Goal: Find specific page/section: Find specific page/section

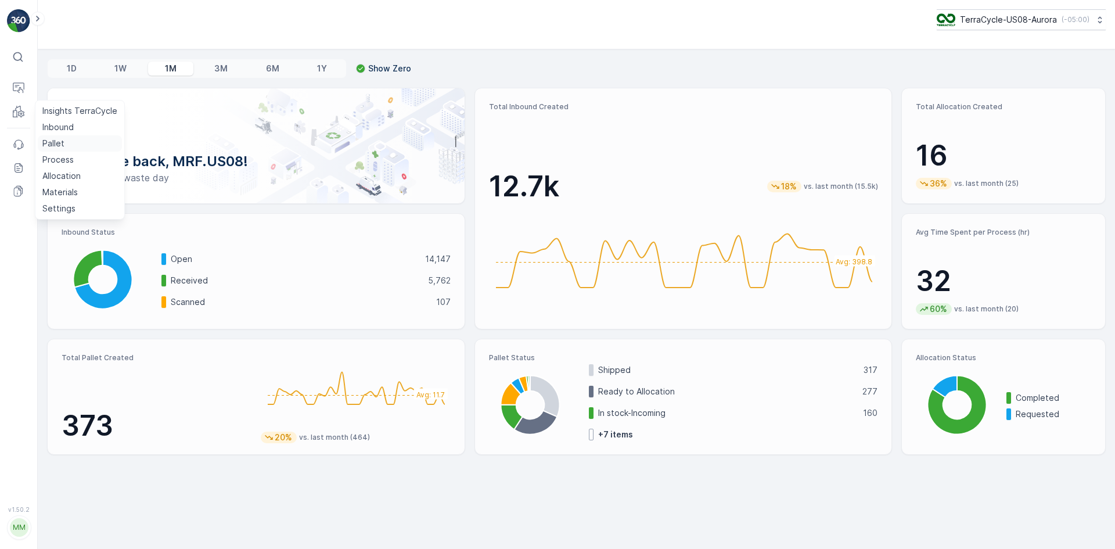
click at [51, 144] on p "Pallet" at bounding box center [53, 144] width 22 height 12
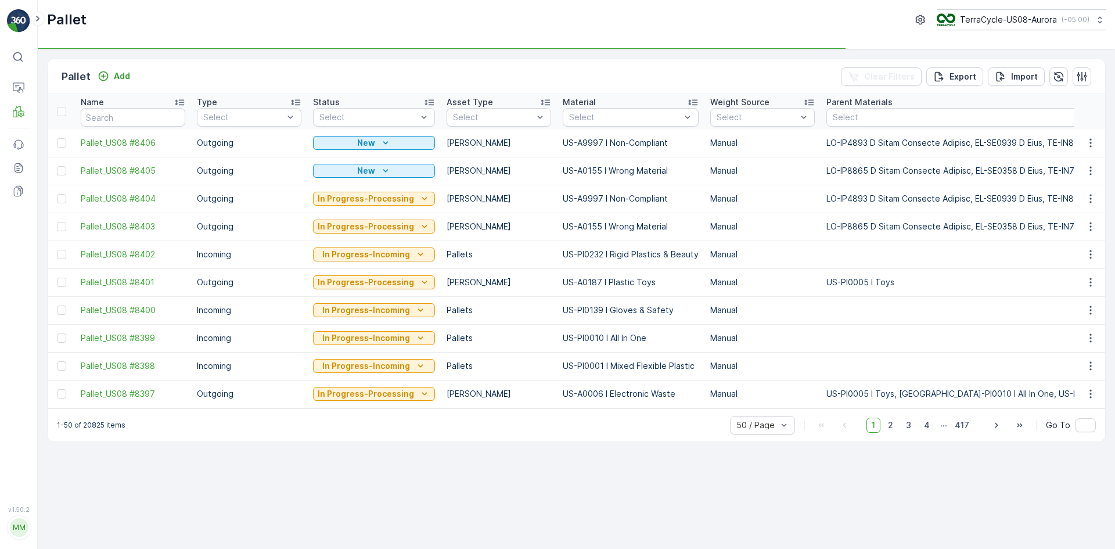
click at [144, 127] on th "Name" at bounding box center [133, 111] width 116 height 35
click at [146, 125] on input "text" at bounding box center [133, 117] width 105 height 19
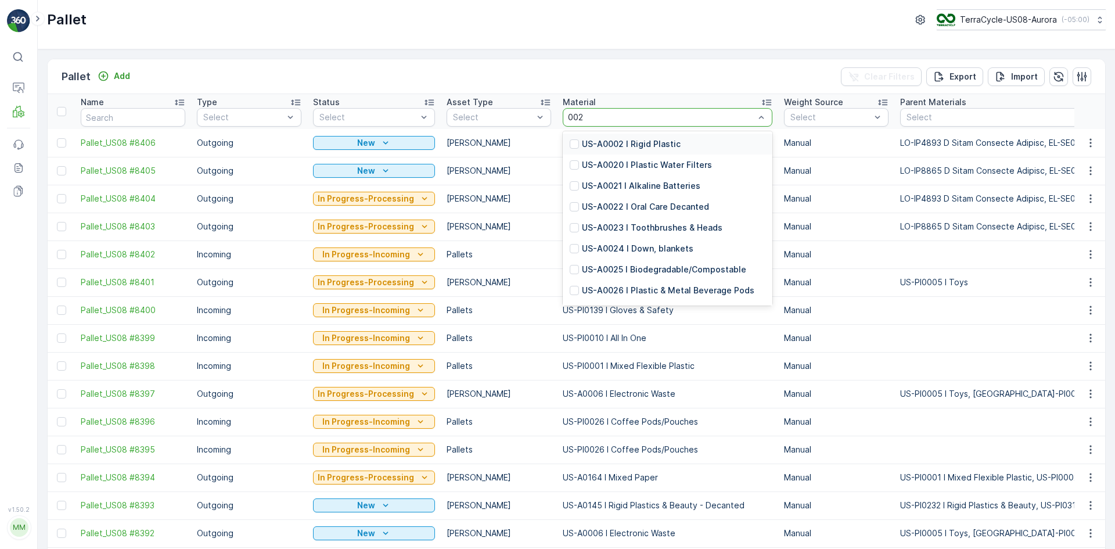
type input "0029"
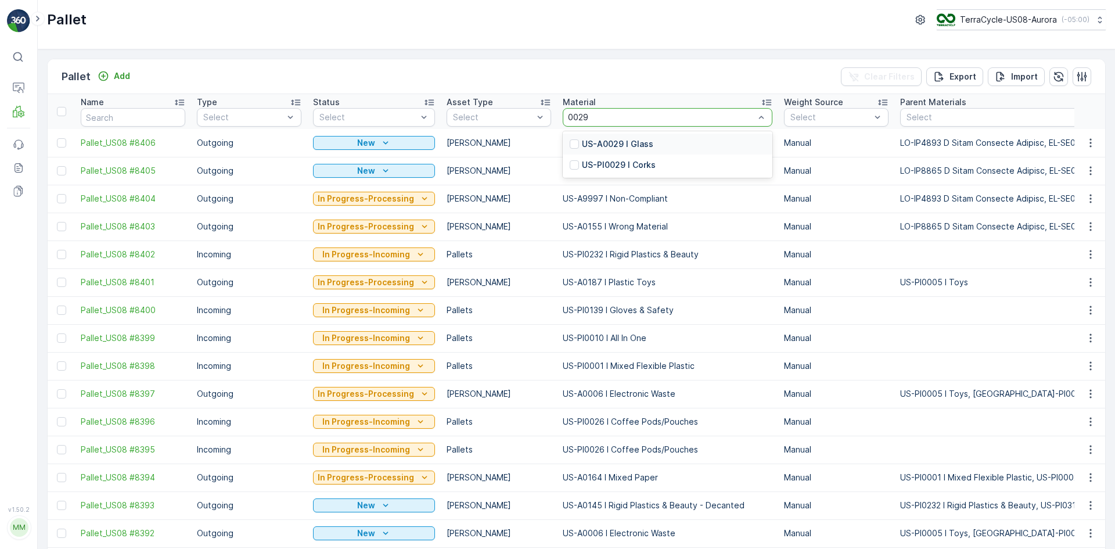
click at [575, 144] on div "US-A0029 I Glass" at bounding box center [612, 144] width 84 height 12
